Goal: Communication & Community: Answer question/provide support

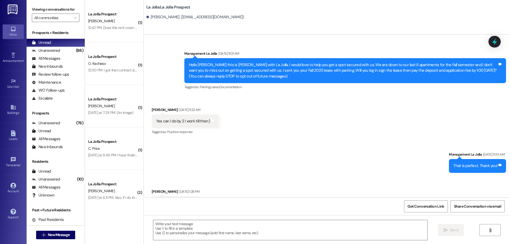
scroll to position [1615, 0]
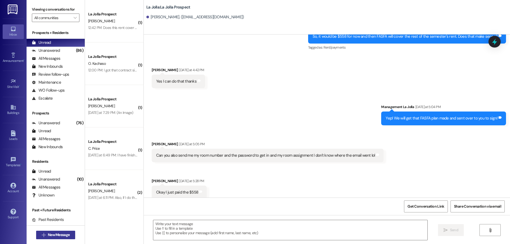
click at [62, 238] on button " New Message" at bounding box center [55, 235] width 39 height 9
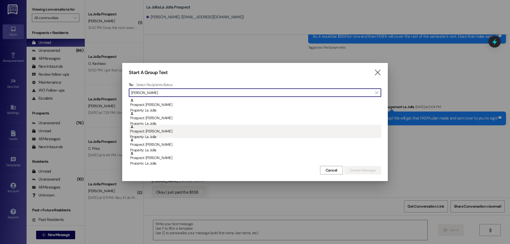
type input "[PERSON_NAME]"
click at [148, 135] on div "Property: La Jolla" at bounding box center [255, 137] width 251 height 6
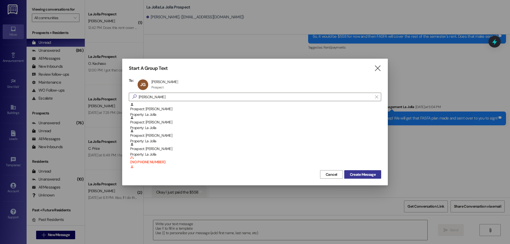
click at [368, 174] on span "Create Message" at bounding box center [363, 175] width 26 height 6
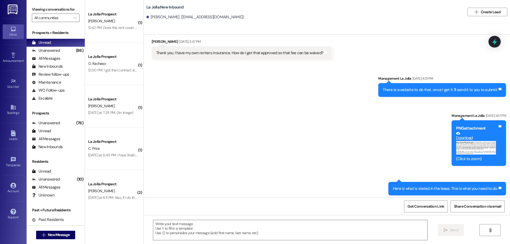
scroll to position [269, 0]
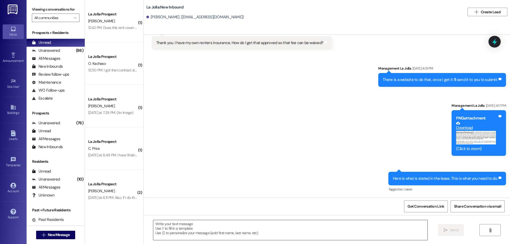
click at [189, 224] on textarea at bounding box center [290, 230] width 274 height 20
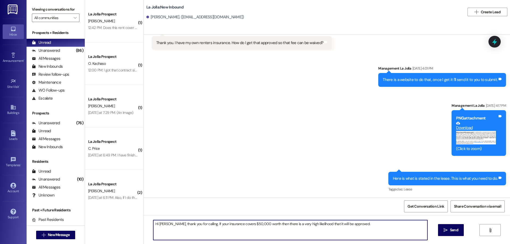
click at [200, 224] on textarea "Hi [PERSON_NAME], thank you for calling. If your insurance covers $50,000 worth…" at bounding box center [290, 230] width 274 height 20
click at [355, 223] on textarea "Hi [PERSON_NAME], thank you for calling! If your insurance covers $50,000 worth…" at bounding box center [290, 230] width 274 height 20
type textarea "Hi [PERSON_NAME], thank you for calling! If your insurance covers $50,000 worth…"
paste textarea
type textarea """
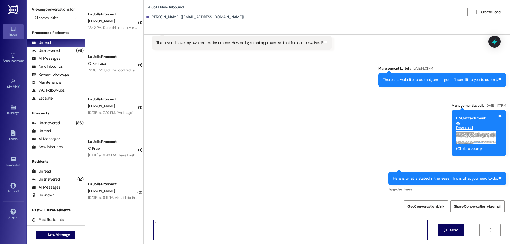
click at [203, 224] on textarea """ at bounding box center [290, 230] width 274 height 20
type textarea "t"
type textarea "The information is under "Option 1" of your lease :)"
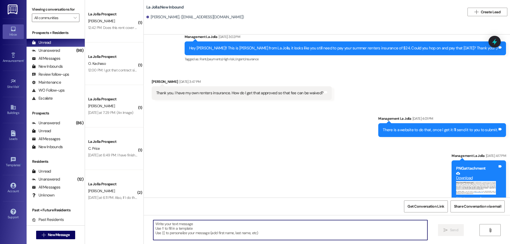
scroll to position [342, 0]
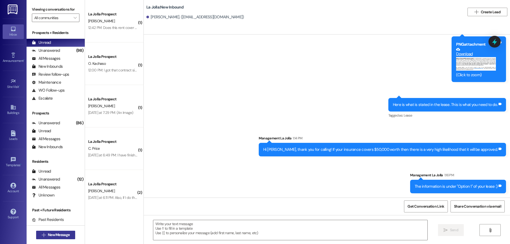
click at [43, 232] on button " New Message" at bounding box center [55, 235] width 39 height 9
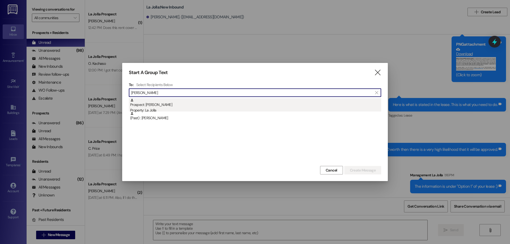
type input "[PERSON_NAME]"
click at [169, 106] on div "Prospect: [PERSON_NAME] Property: [GEOGRAPHIC_DATA]" at bounding box center [255, 105] width 251 height 15
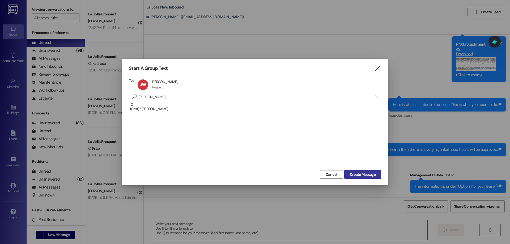
click at [361, 173] on span "Create Message" at bounding box center [363, 175] width 26 height 6
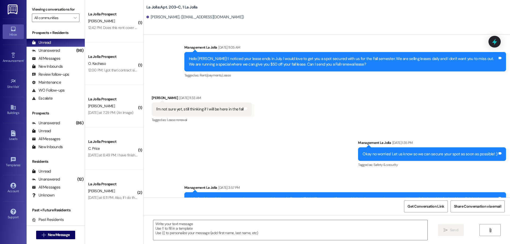
scroll to position [1581, 0]
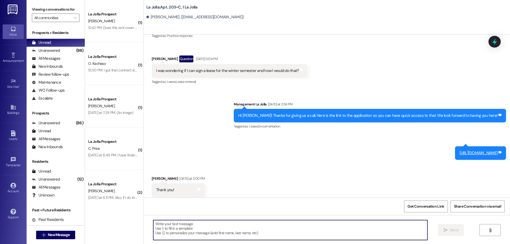
click at [201, 221] on textarea at bounding box center [290, 230] width 274 height 20
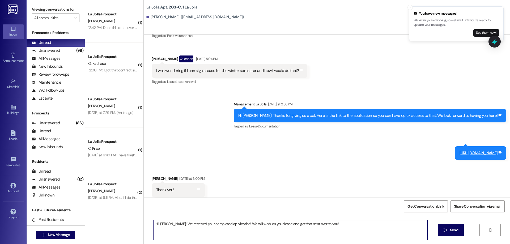
click at [168, 225] on textarea "Hi [PERSON_NAME]! We received your completed application! We will work on your …" at bounding box center [290, 230] width 274 height 20
type textarea "Hi [PERSON_NAME], we received your completed application! We will work on your …"
click at [464, 229] on div "Hi [PERSON_NAME], we received your completed application! We will work on your …" at bounding box center [327, 235] width 366 height 40
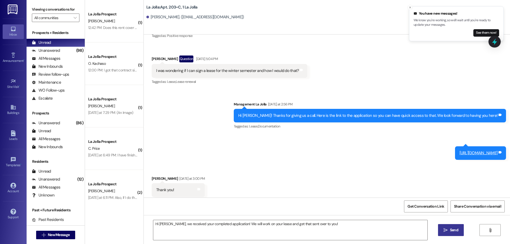
click at [454, 231] on span "Send" at bounding box center [454, 230] width 8 height 6
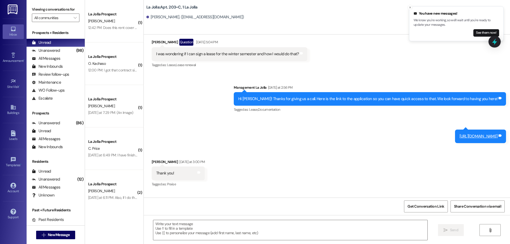
scroll to position [1618, 0]
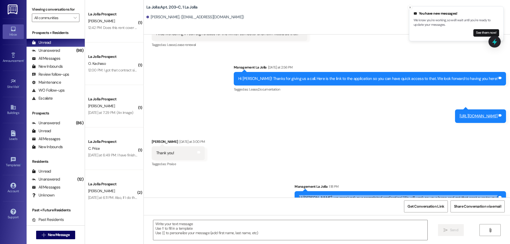
drag, startPoint x: 318, startPoint y: 186, endPoint x: 510, endPoint y: 182, distance: 191.8
click at [510, 182] on div "Sent via SMS Management La Jolla [DATE] 12:57 PM Hey [PERSON_NAME], thanks for …" at bounding box center [327, 116] width 366 height 163
copy div "Hi [PERSON_NAME], we received your completed application! We will work on your …"
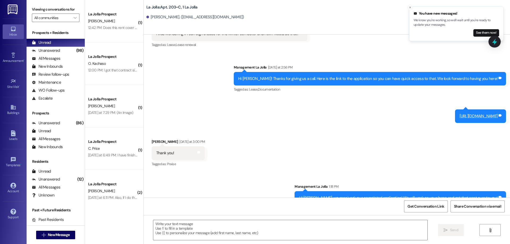
click at [376, 133] on div "Received via SMS [PERSON_NAME] [DATE] at 3:00 PM Thank you! Tags and notes Tagg…" at bounding box center [327, 149] width 366 height 45
click at [68, 237] on span "New Message" at bounding box center [59, 235] width 22 height 6
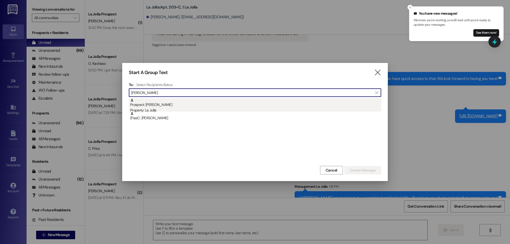
type input "[PERSON_NAME]"
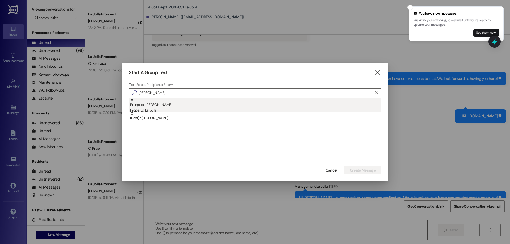
click at [258, 111] on div "Property: La Jolla" at bounding box center [255, 111] width 251 height 6
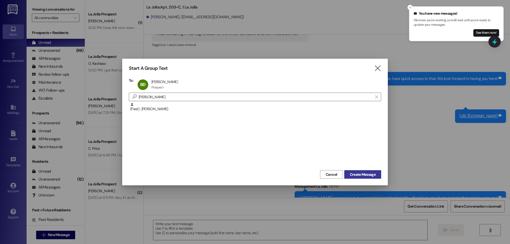
click at [361, 173] on span "Create Message" at bounding box center [363, 175] width 26 height 6
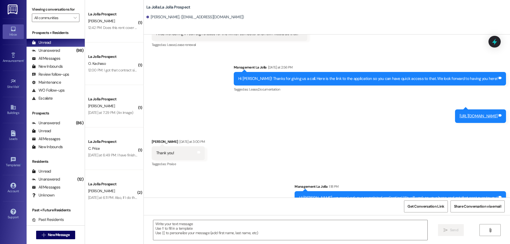
scroll to position [0, 0]
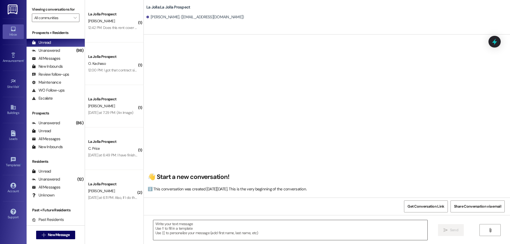
click at [192, 230] on textarea at bounding box center [290, 230] width 274 height 20
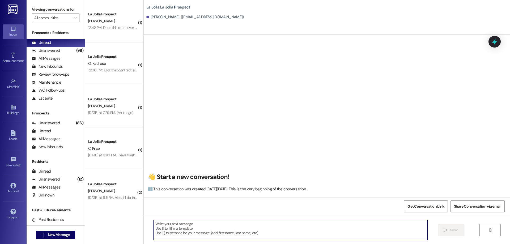
paste textarea "Hi [PERSON_NAME], we received your completed application! We will work on your …"
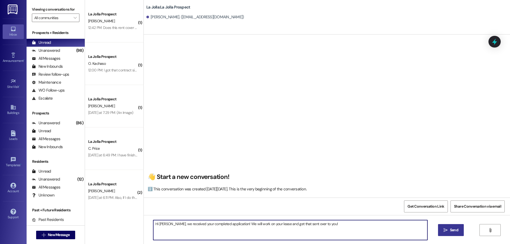
click at [164, 225] on textarea "Hi [PERSON_NAME], we received your completed application! We will work on your …" at bounding box center [290, 230] width 274 height 20
type textarea "Hi Brooklyn, we received your completed application! We will work on your lease…"
click at [442, 230] on button " Send" at bounding box center [451, 230] width 26 height 12
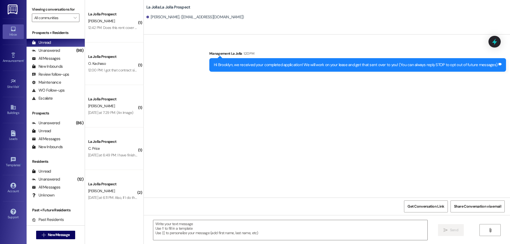
scroll to position [0, 0]
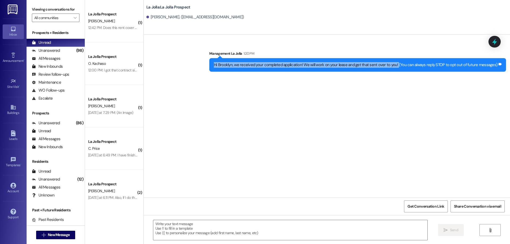
drag, startPoint x: 221, startPoint y: 66, endPoint x: 401, endPoint y: 67, distance: 180.7
click at [401, 67] on div "Hi Brooklyn, we received your completed application! We will work on your lease…" at bounding box center [356, 65] width 284 height 6
copy div "Hi Brooklyn, we received your completed application! We will work on your lease…"
click at [290, 168] on div "Sent via SMS Management La Jolla 1:20 PM Hi [GEOGRAPHIC_DATA], we received your…" at bounding box center [327, 116] width 366 height 163
